Goal: Navigation & Orientation: Find specific page/section

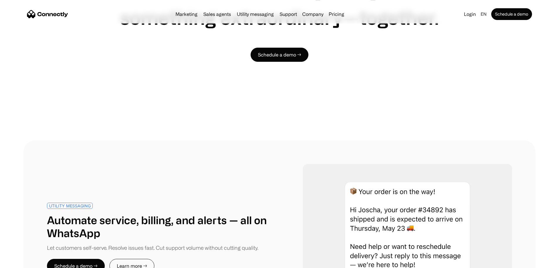
scroll to position [2114, 0]
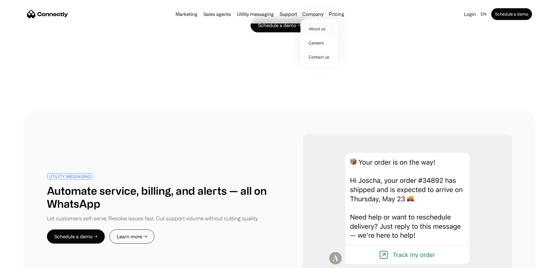
click at [323, 31] on link "About us" at bounding box center [319, 29] width 32 height 14
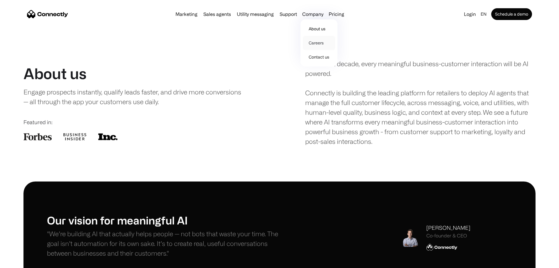
click at [323, 45] on link "Careers" at bounding box center [319, 43] width 32 height 14
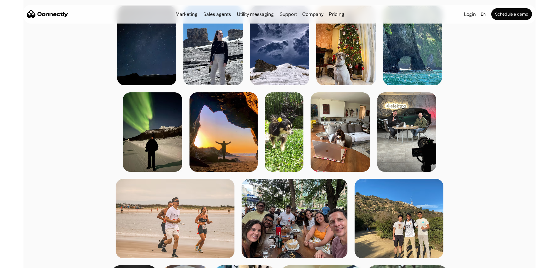
scroll to position [352, 0]
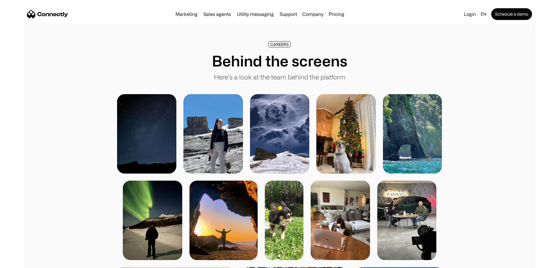
click at [353, 139] on img at bounding box center [347, 133] width 60 height 79
click at [204, 135] on img at bounding box center [214, 133] width 60 height 79
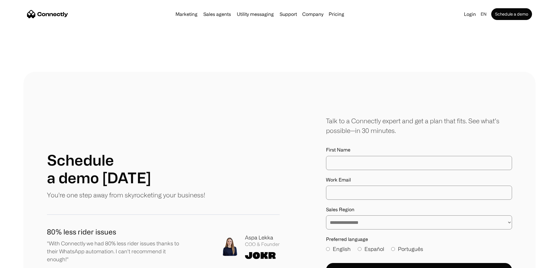
scroll to position [998, 0]
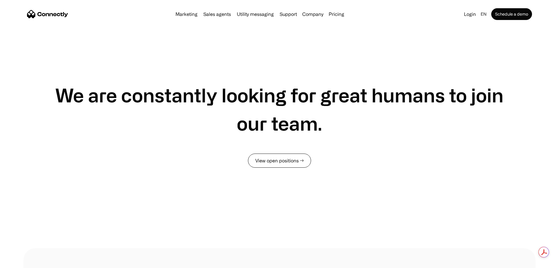
click at [289, 167] on link "View open positions →" at bounding box center [279, 160] width 63 height 14
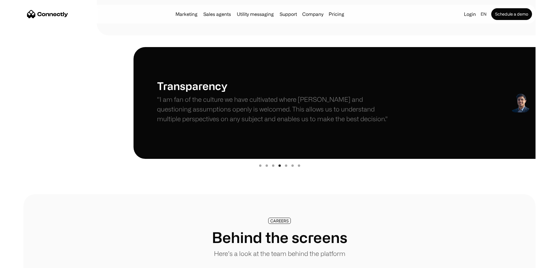
scroll to position [0, 0]
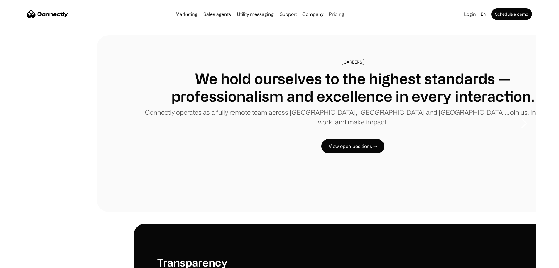
click at [347, 15] on link "Pricing" at bounding box center [337, 14] width 20 height 5
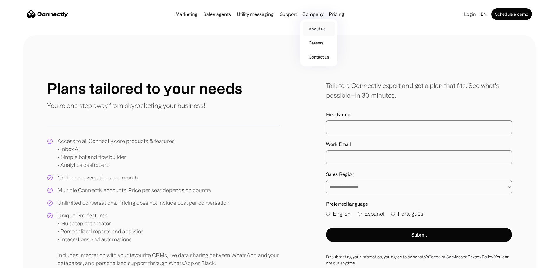
click at [325, 24] on link "About us" at bounding box center [319, 29] width 32 height 14
